Goal: Information Seeking & Learning: Check status

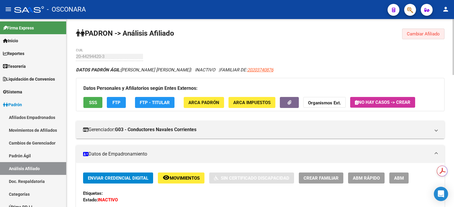
click at [412, 36] on span "Cambiar Afiliado" at bounding box center [423, 33] width 33 height 5
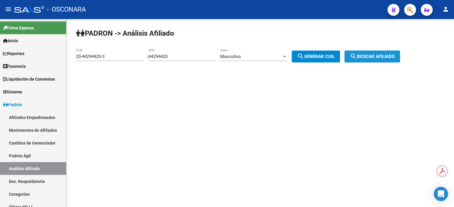
click at [373, 54] on span "search Buscar afiliado" at bounding box center [372, 56] width 45 height 5
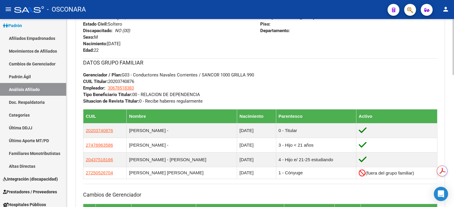
scroll to position [277, 0]
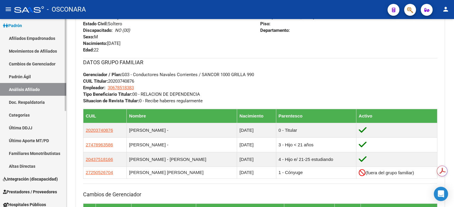
click at [32, 88] on link "Análisis Afiliado" at bounding box center [33, 89] width 66 height 13
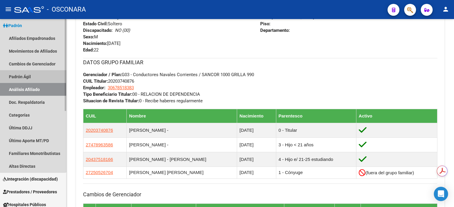
click at [33, 75] on link "Padrón Ágil" at bounding box center [33, 76] width 66 height 13
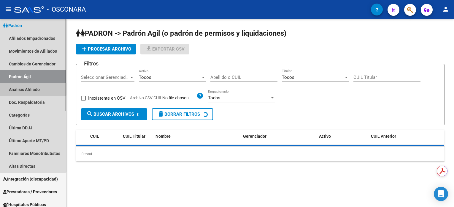
click at [30, 88] on link "Análisis Afiliado" at bounding box center [33, 89] width 66 height 13
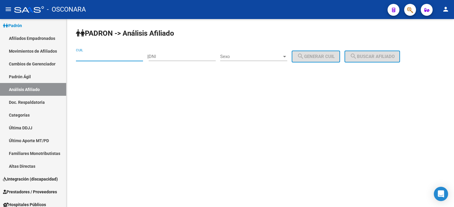
click at [116, 56] on input "CUIL" at bounding box center [109, 56] width 67 height 5
paste input "20-40893722-2"
type input "20-40893722-2"
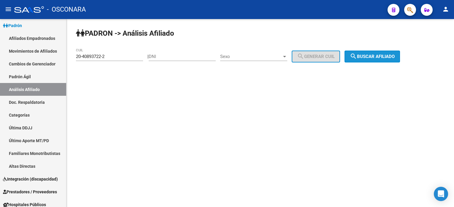
click at [392, 55] on span "search Buscar afiliado" at bounding box center [372, 56] width 45 height 5
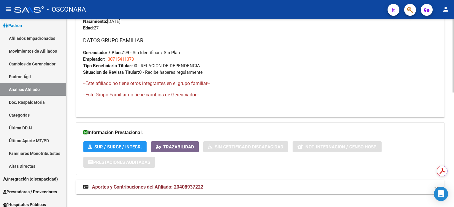
scroll to position [293, 0]
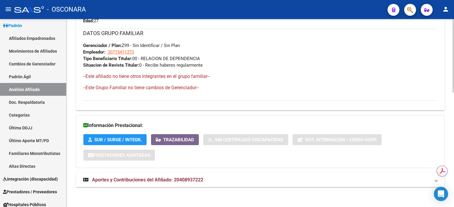
click at [195, 174] on mat-expansion-panel-header "Aportes y Contribuciones del Afiliado: 20408937222" at bounding box center [260, 179] width 369 height 14
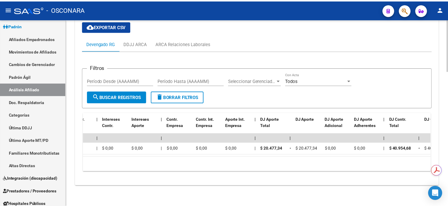
scroll to position [0, 0]
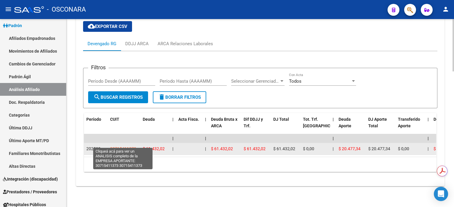
click at [119, 146] on span "30715411373" at bounding box center [123, 148] width 26 height 5
type textarea "30715411373"
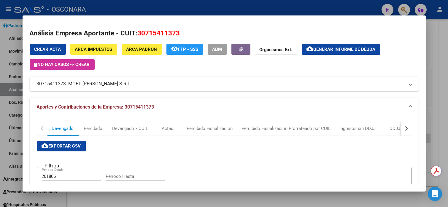
click at [118, 33] on h2 "Análisis Empresa Aportante - CUIT: 30715411373" at bounding box center [224, 33] width 389 height 10
